Goal: Find specific page/section: Find specific page/section

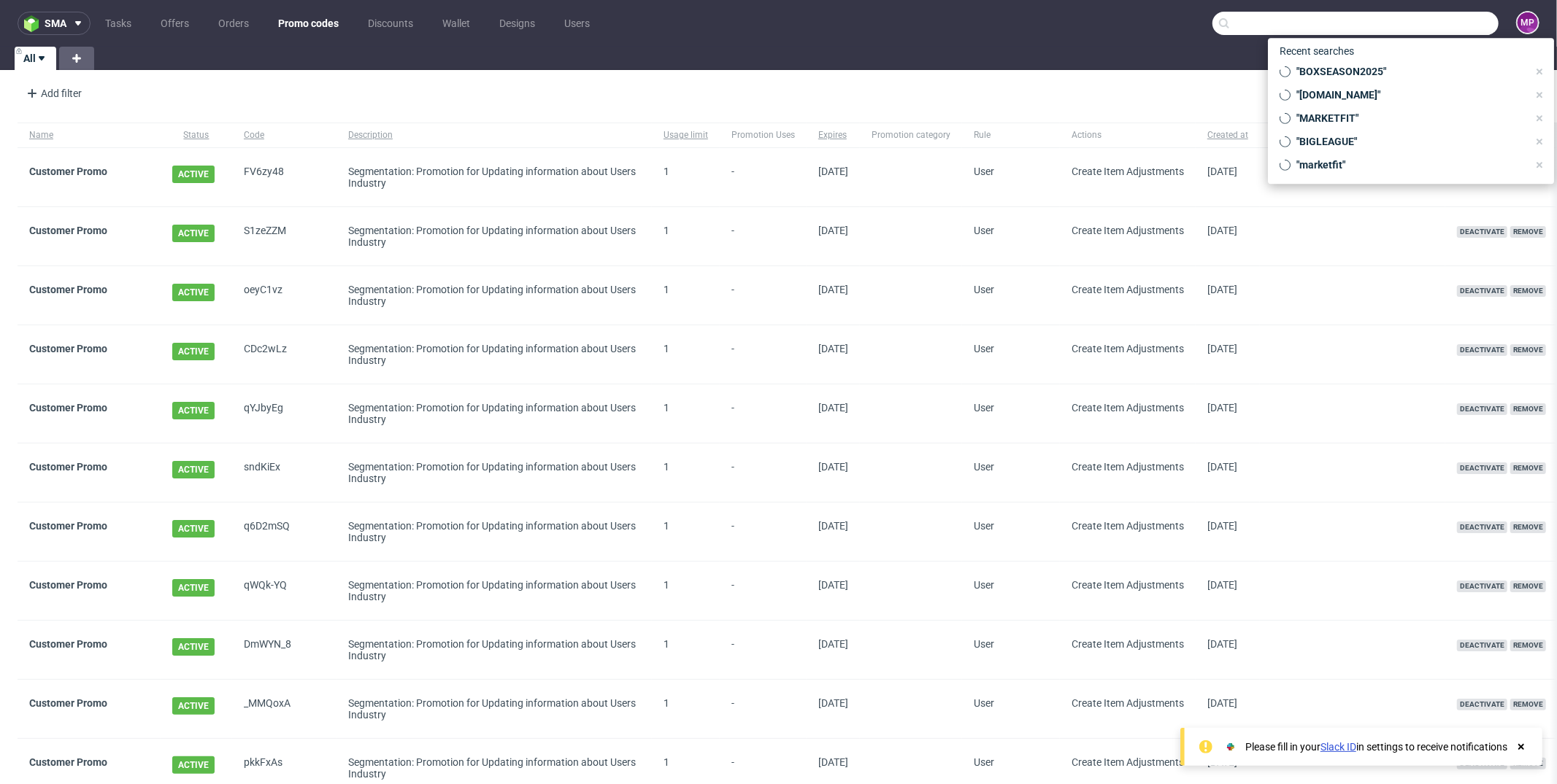
click at [1394, 30] on input "text" at bounding box center [1356, 24] width 286 height 24
paste input "BOXSEASON2025"
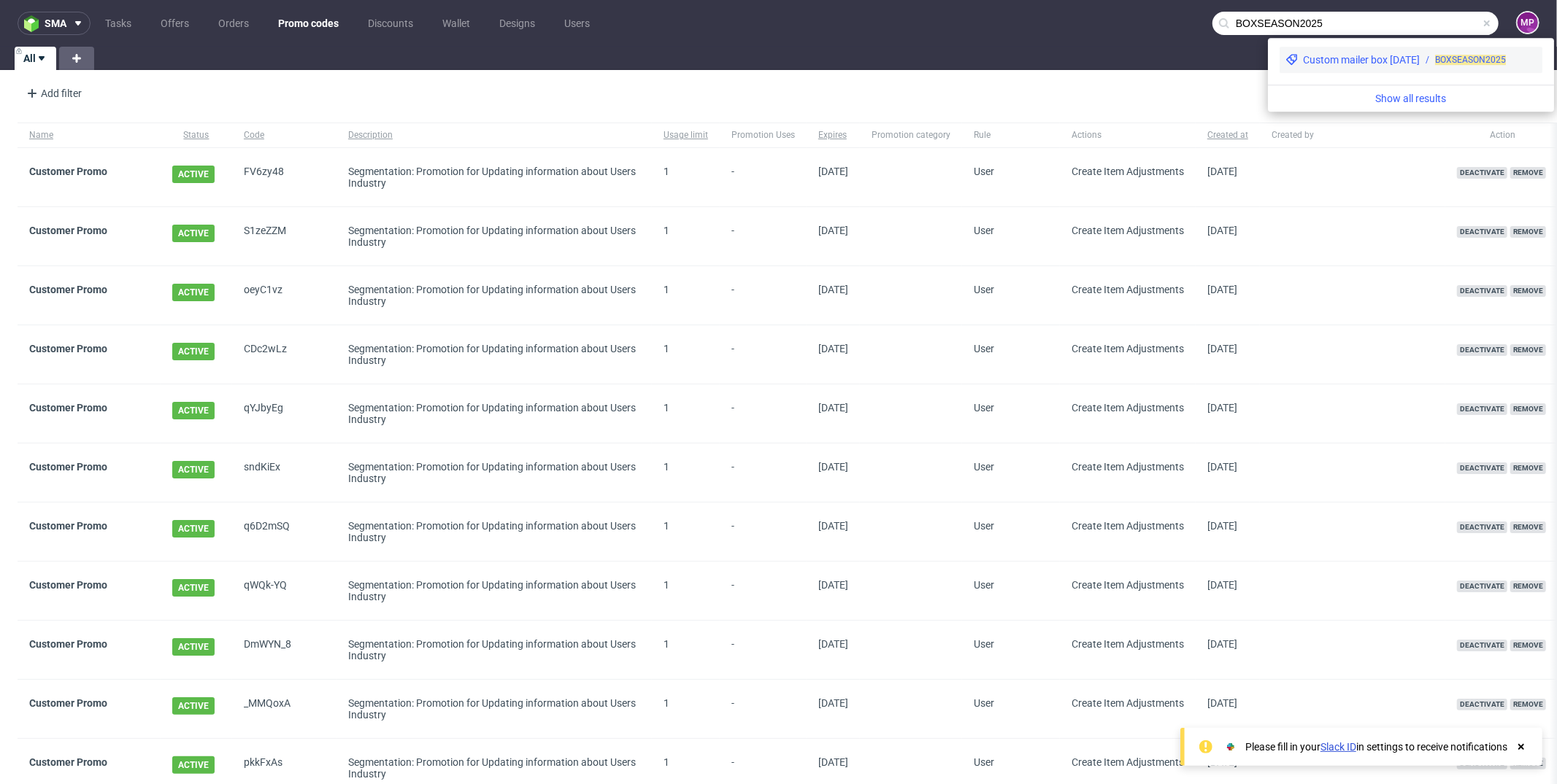
type input "BOXSEASON2025"
click at [1405, 64] on div "Custom mailer box [DATE]" at bounding box center [1361, 59] width 117 height 14
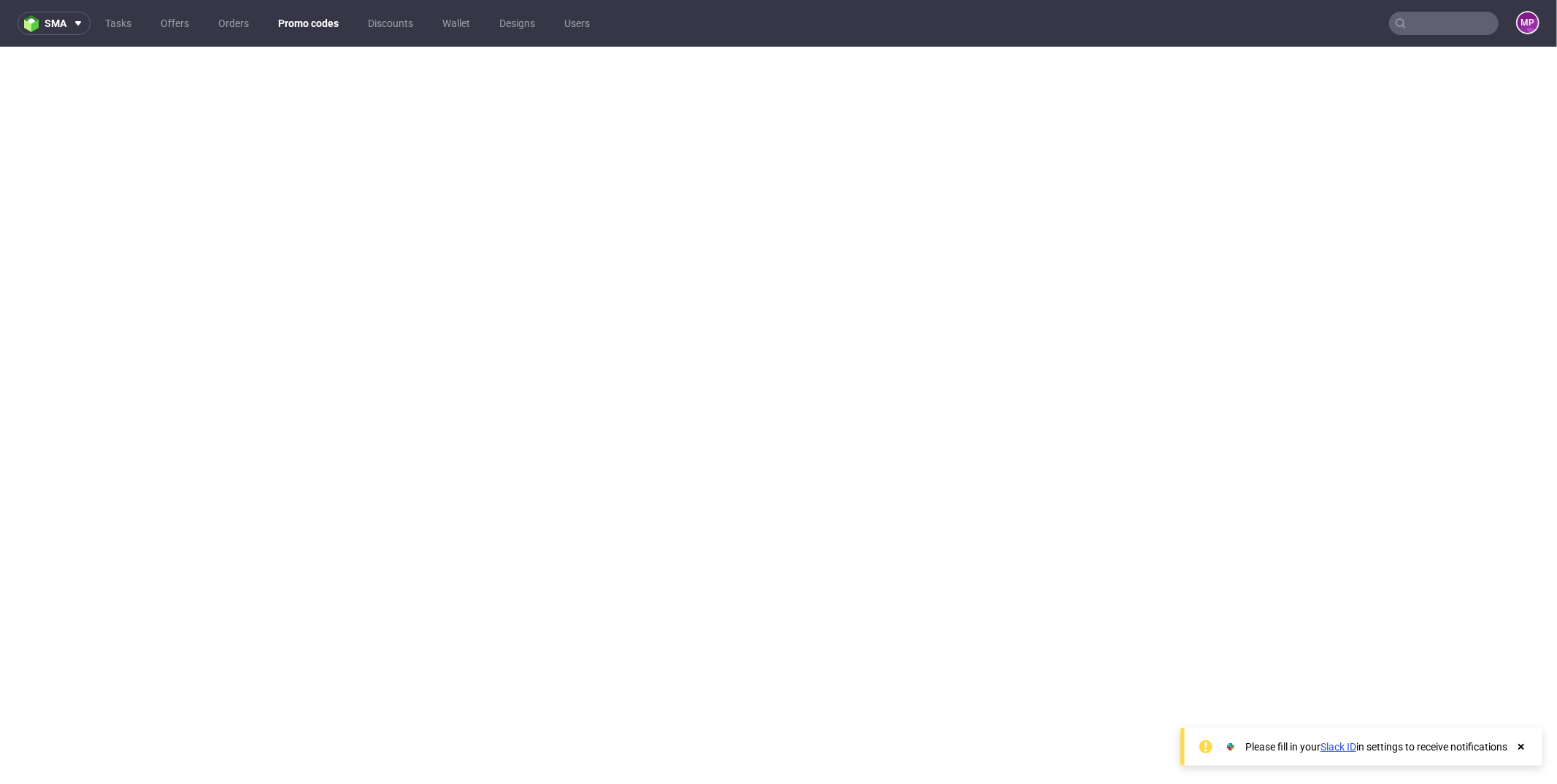
click at [301, 29] on link "Promo codes" at bounding box center [308, 24] width 78 height 24
